Goal: Task Accomplishment & Management: Manage account settings

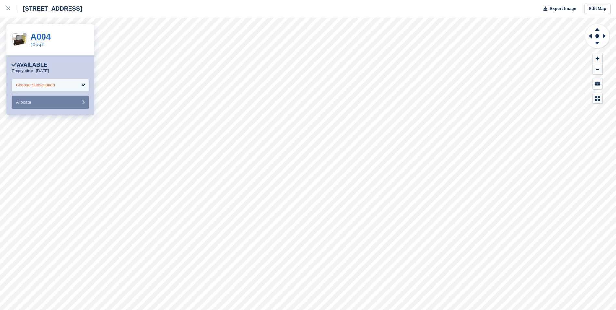
click at [83, 83] on div "Choose Subscription" at bounding box center [50, 85] width 77 height 13
click at [83, 85] on div "Choose Subscription" at bounding box center [50, 85] width 77 height 13
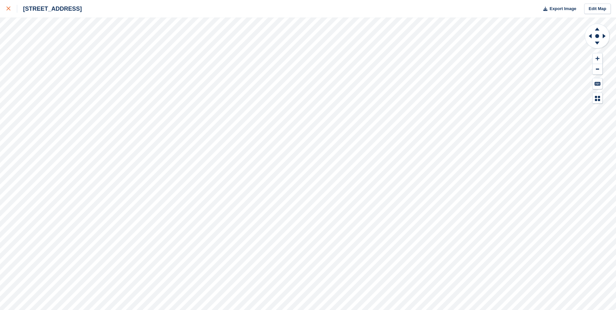
click at [9, 9] on icon at bounding box center [8, 8] width 4 height 4
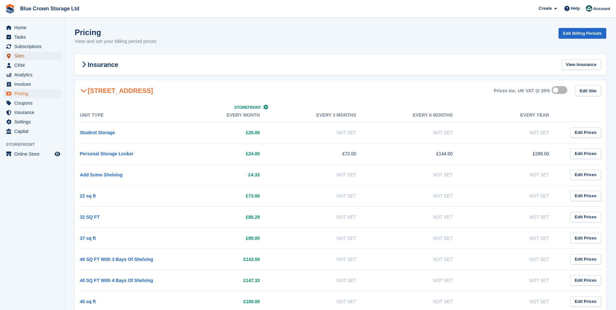
click at [22, 54] on span "Sites" at bounding box center [33, 55] width 39 height 9
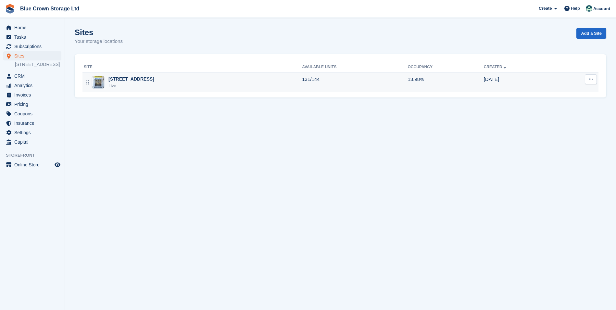
click at [302, 86] on div "Parkside Lane, Leeds, West Yorkshire, LS11 5SX Live" at bounding box center [193, 82] width 218 height 13
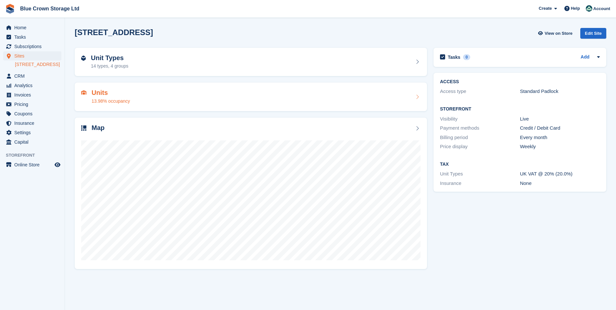
click at [415, 95] on icon at bounding box center [417, 96] width 6 height 5
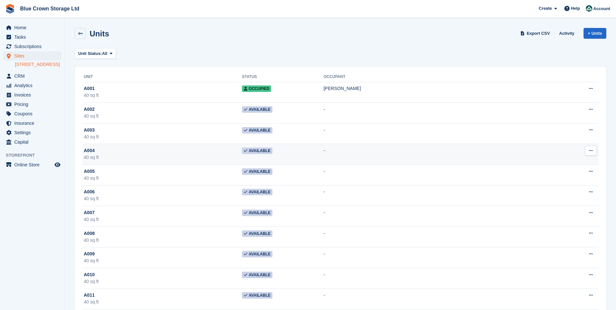
click at [591, 150] on icon at bounding box center [591, 150] width 4 height 4
click at [467, 156] on td "-" at bounding box center [446, 154] width 245 height 21
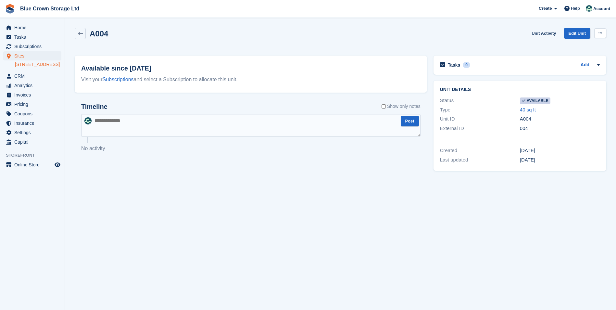
click at [600, 31] on button at bounding box center [601, 33] width 12 height 10
click at [565, 44] on p "Make unavailable" at bounding box center [575, 46] width 57 height 8
click at [166, 126] on textarea at bounding box center [251, 125] width 340 height 23
drag, startPoint x: 210, startPoint y: 188, endPoint x: 210, endPoint y: 184, distance: 3.9
click at [210, 187] on section "Unit was successfully made unavailable. A004 Unit Activity Edit Unit Make Avail…" at bounding box center [340, 155] width 551 height 310
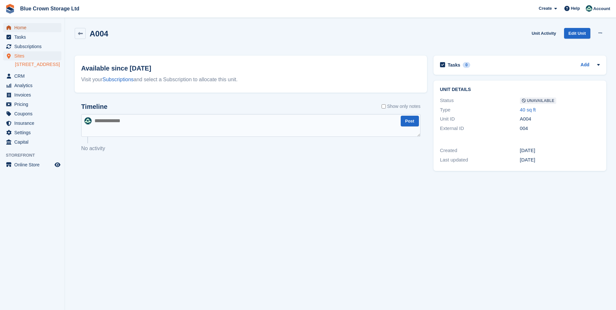
click at [17, 27] on span "Home" at bounding box center [33, 27] width 39 height 9
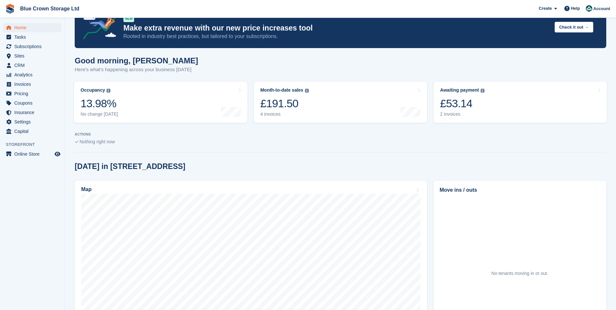
scroll to position [32, 0]
